Goal: Information Seeking & Learning: Learn about a topic

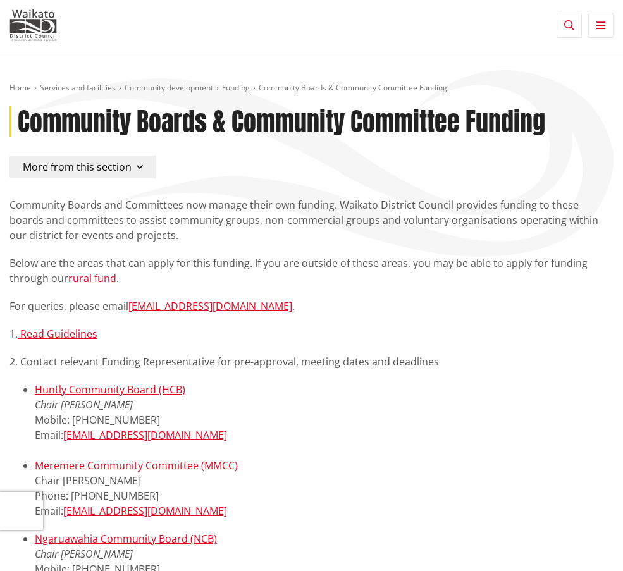
click at [0, 0] on link "Rural Ward Funding" at bounding box center [0, 0] width 0 height 0
